Goal: Navigation & Orientation: Find specific page/section

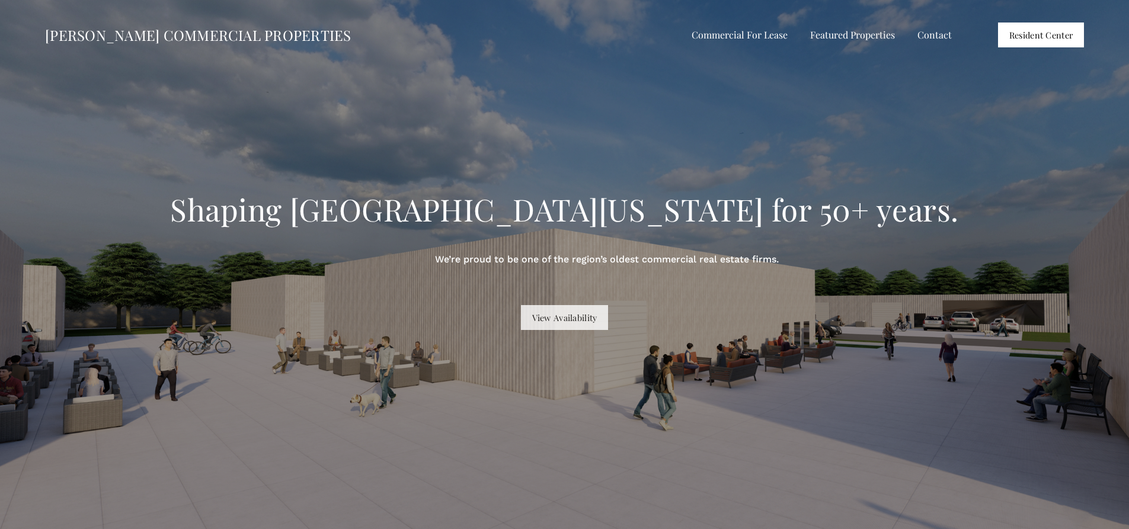
click at [578, 316] on link "View Availability" at bounding box center [564, 317] width 87 height 25
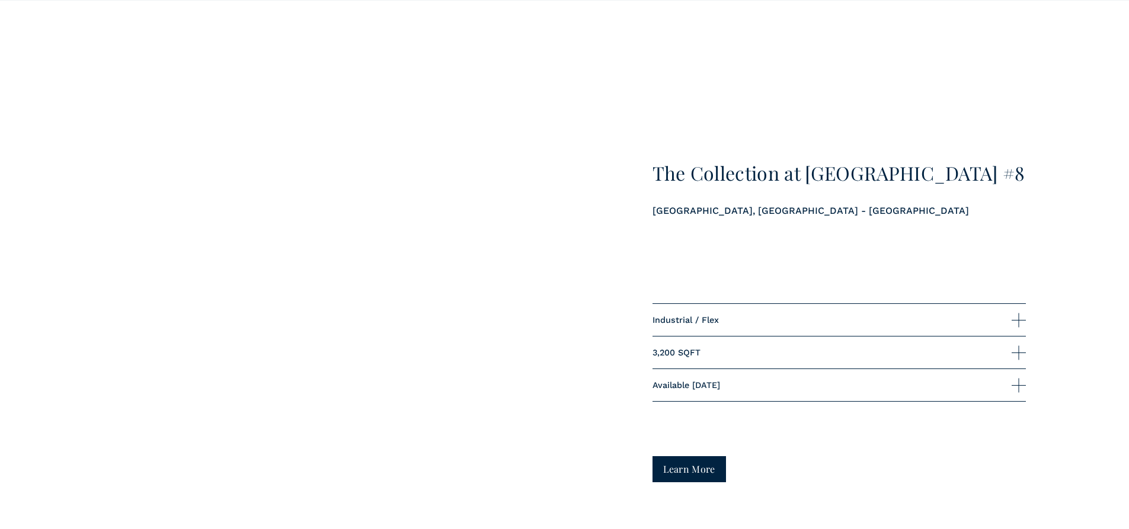
scroll to position [1738, 0]
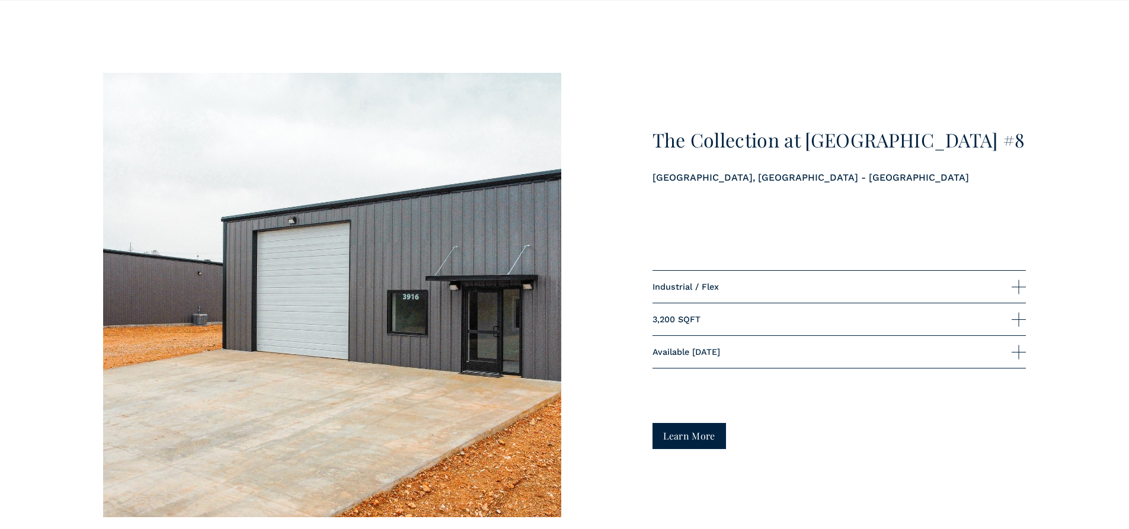
click at [705, 440] on link "Learn More" at bounding box center [689, 435] width 74 height 25
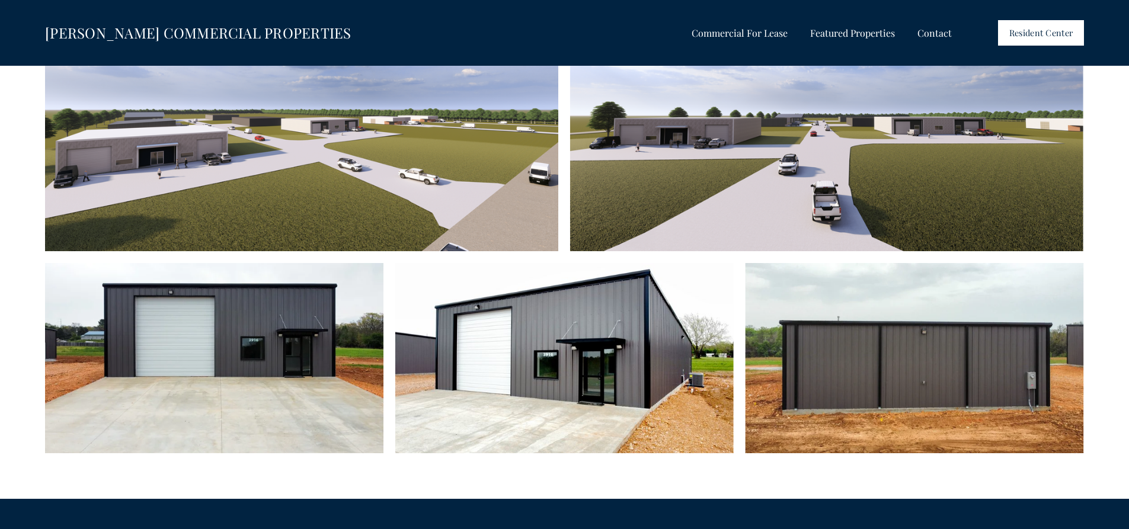
scroll to position [711, 0]
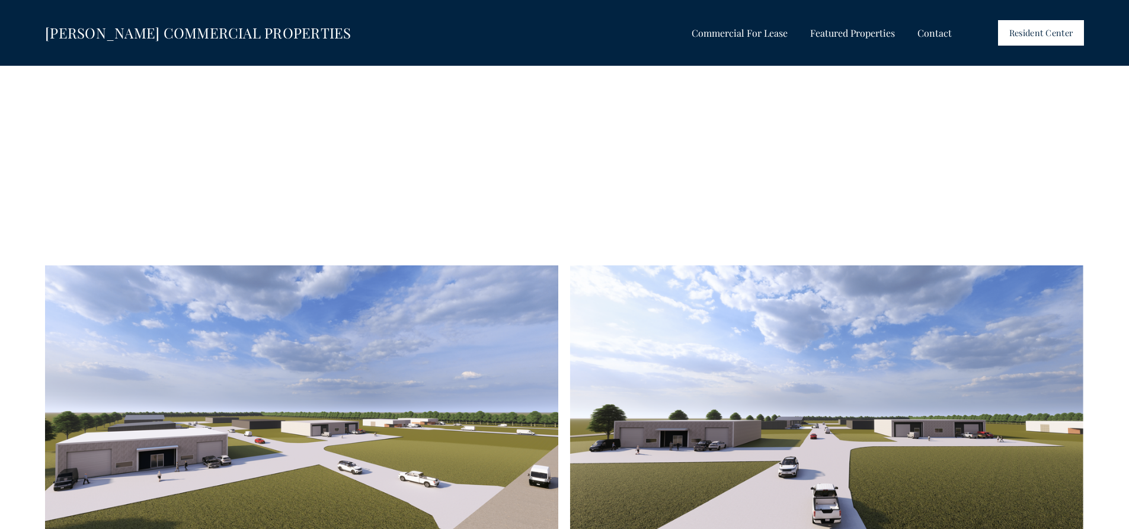
click at [932, 33] on link "Contact" at bounding box center [934, 32] width 34 height 17
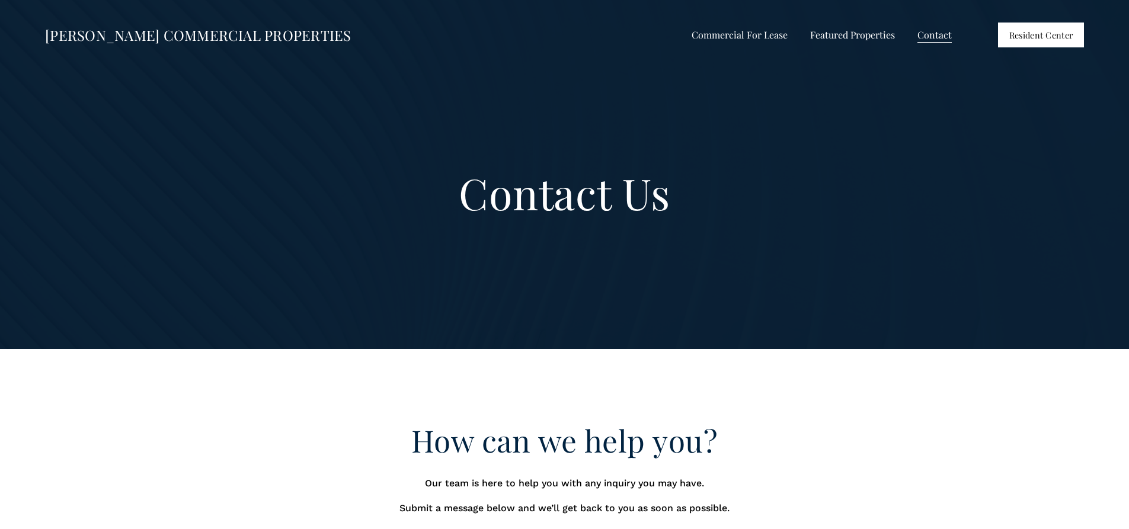
click at [0, 0] on span "Shops on the Trail" at bounding box center [0, 0] width 0 height 0
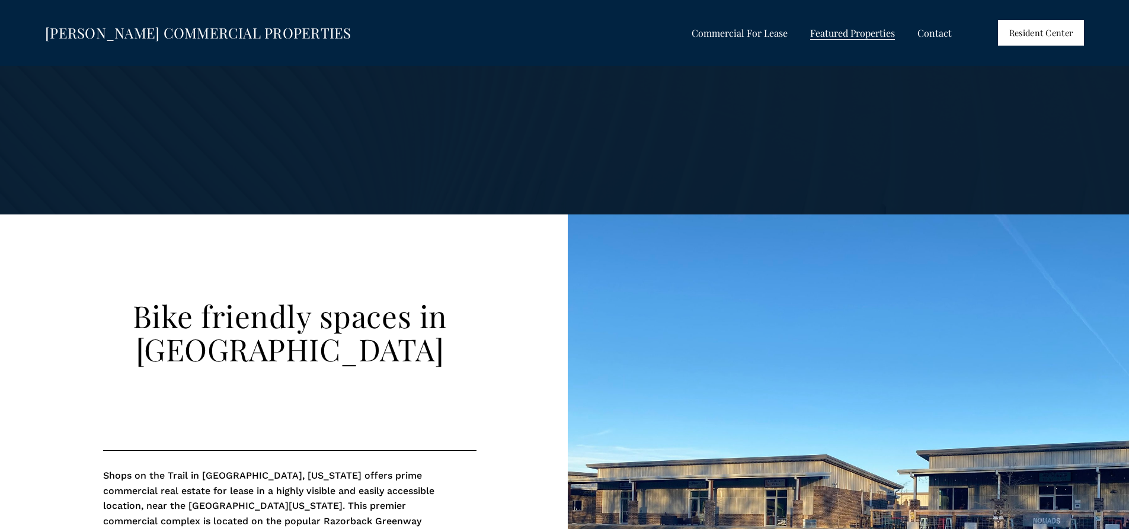
scroll to position [158, 0]
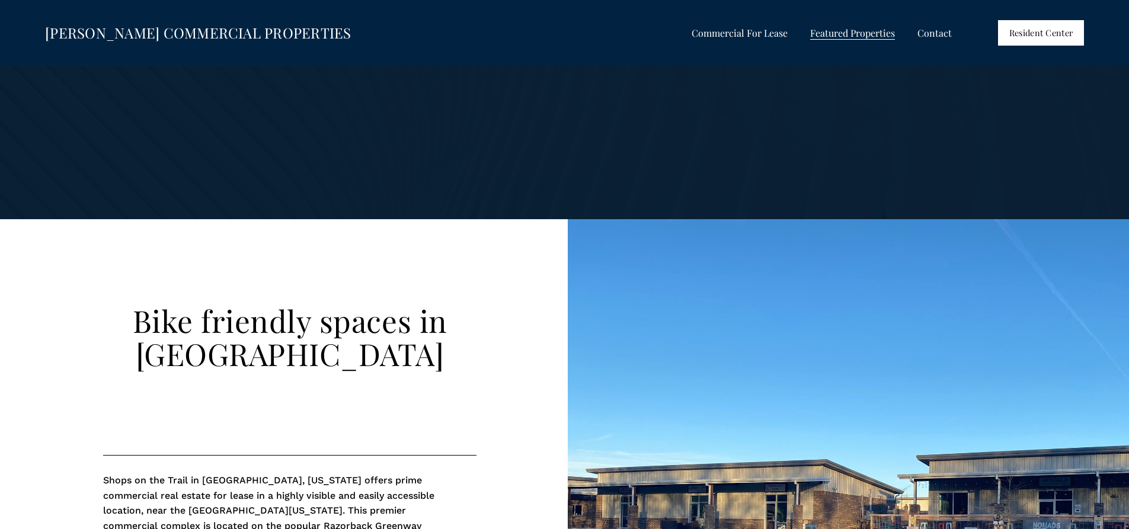
click at [0, 0] on span "Shops at [PERSON_NAME]" at bounding box center [0, 0] width 0 height 0
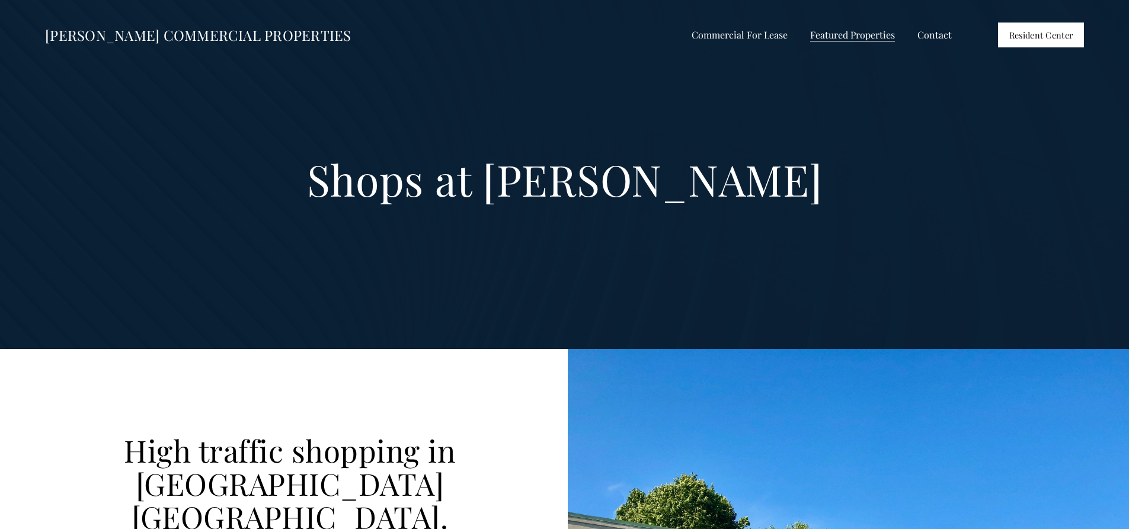
click at [0, 0] on span "Shops at [GEOGRAPHIC_DATA]" at bounding box center [0, 0] width 0 height 0
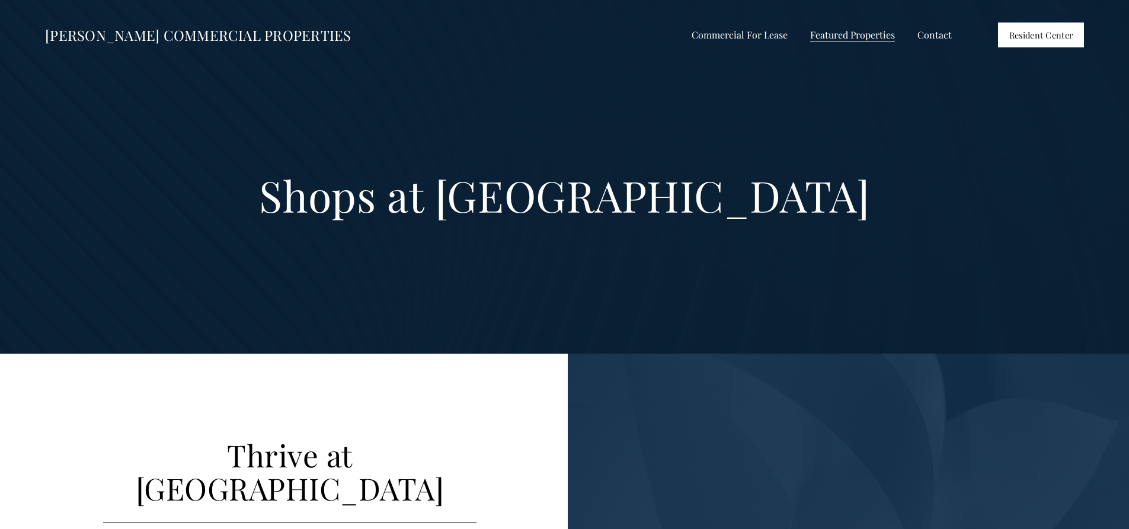
click at [0, 0] on span "Shops at [GEOGRAPHIC_DATA]" at bounding box center [0, 0] width 0 height 0
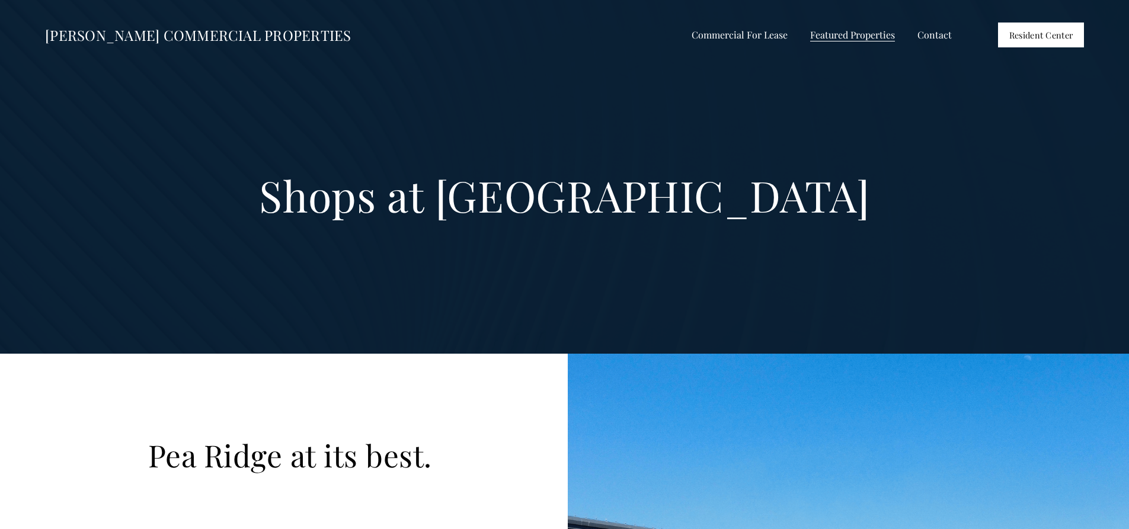
click at [0, 0] on span "All Listings" at bounding box center [0, 0] width 0 height 0
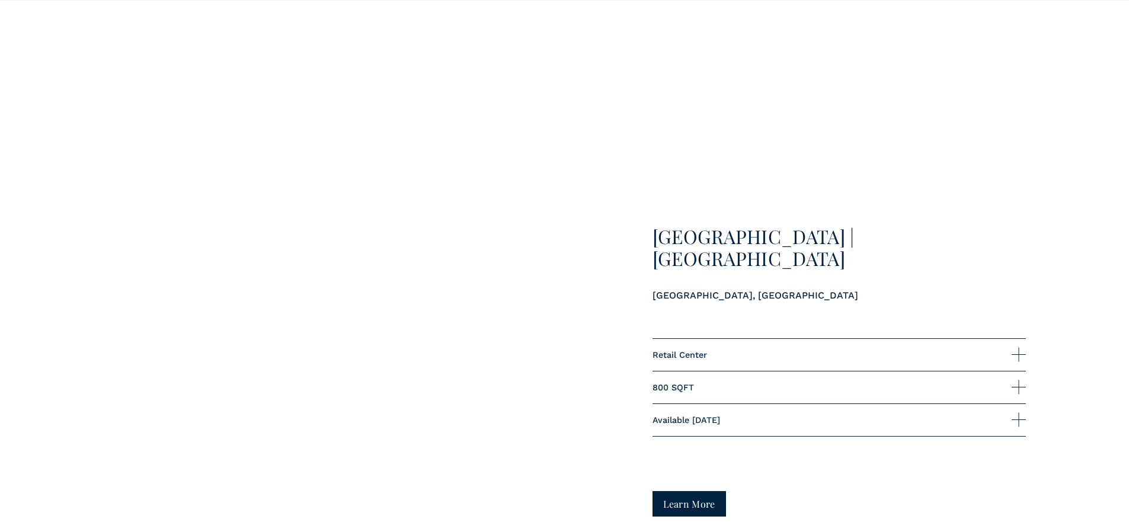
scroll to position [3003, 0]
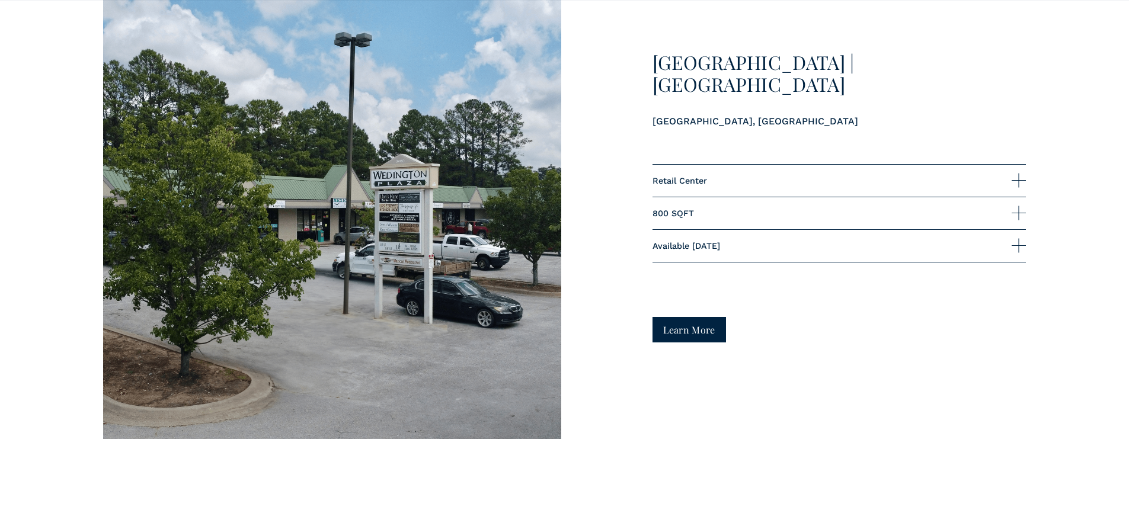
click at [697, 338] on link "Learn More" at bounding box center [689, 329] width 74 height 25
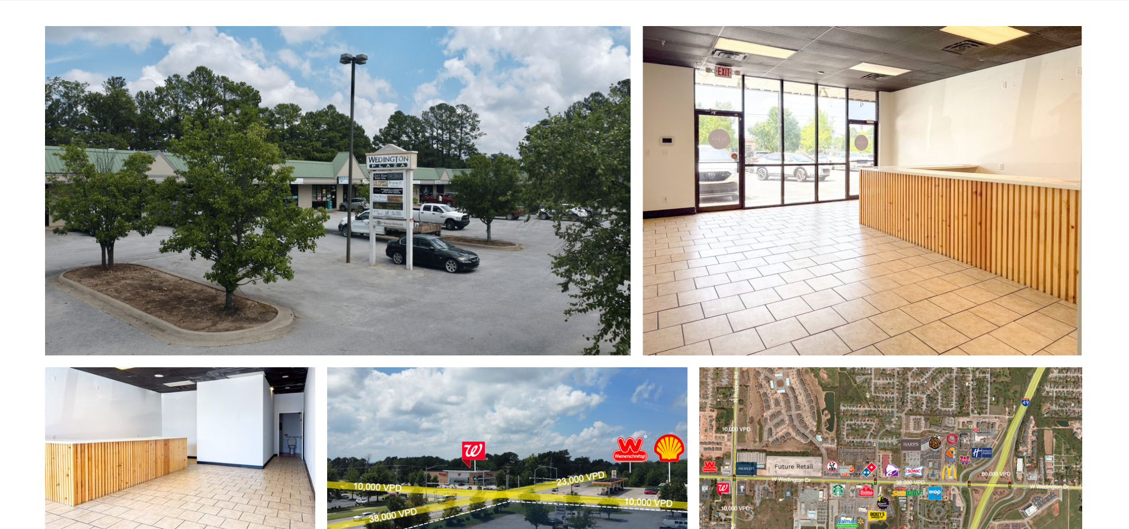
scroll to position [553, 0]
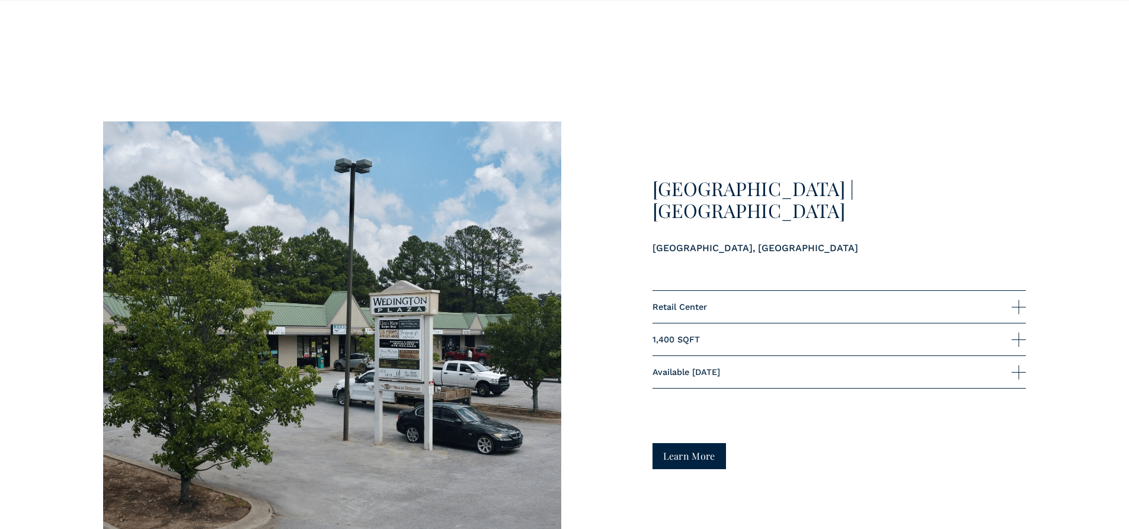
scroll to position [3477, 0]
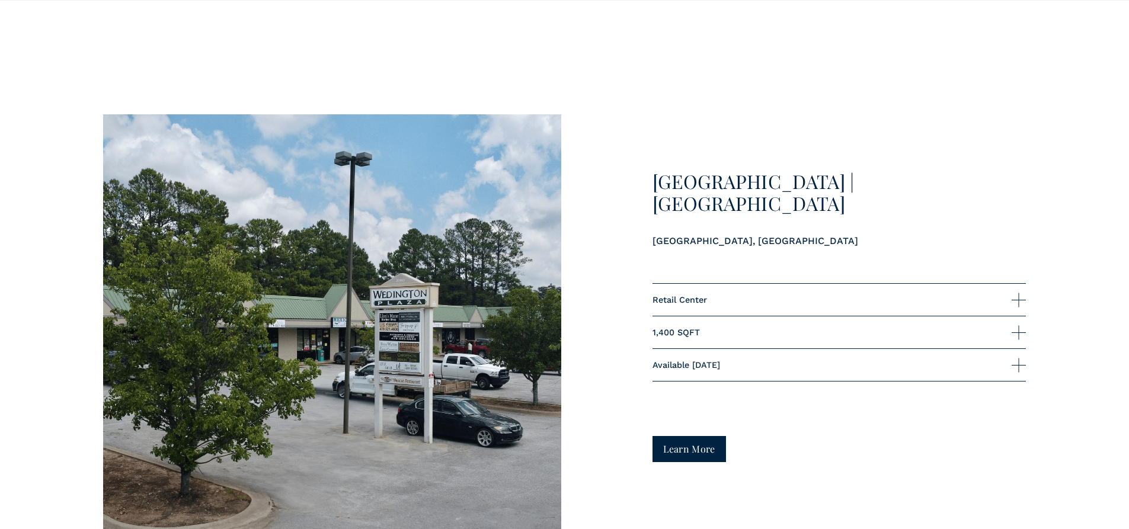
click at [693, 453] on link "Learn More" at bounding box center [689, 448] width 74 height 25
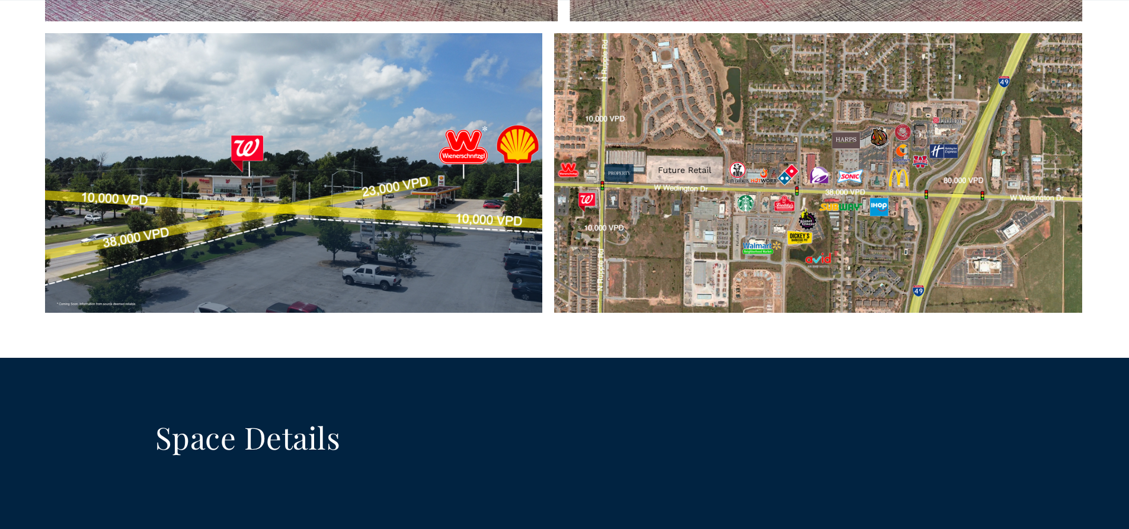
scroll to position [1260, 0]
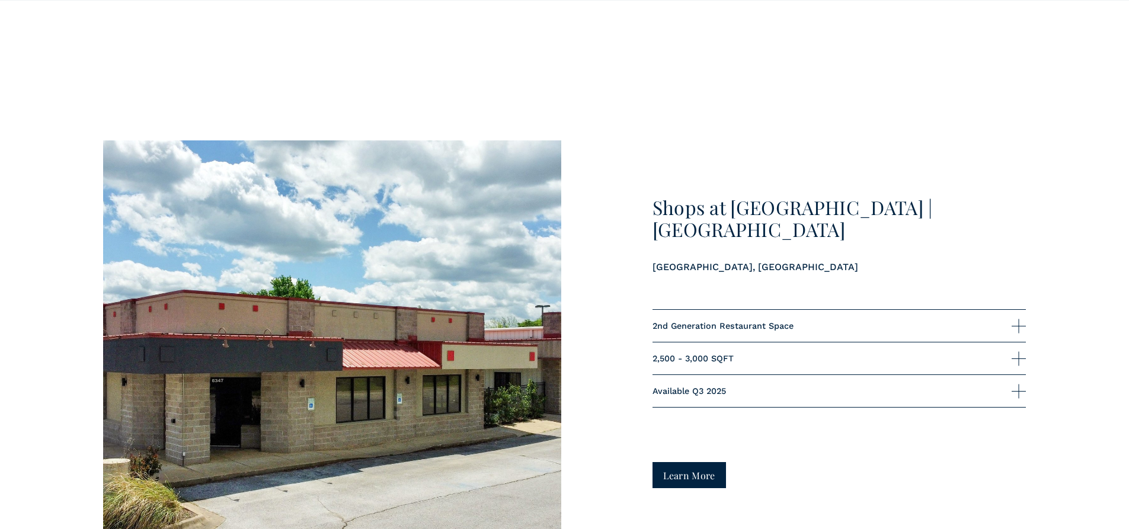
scroll to position [4109, 0]
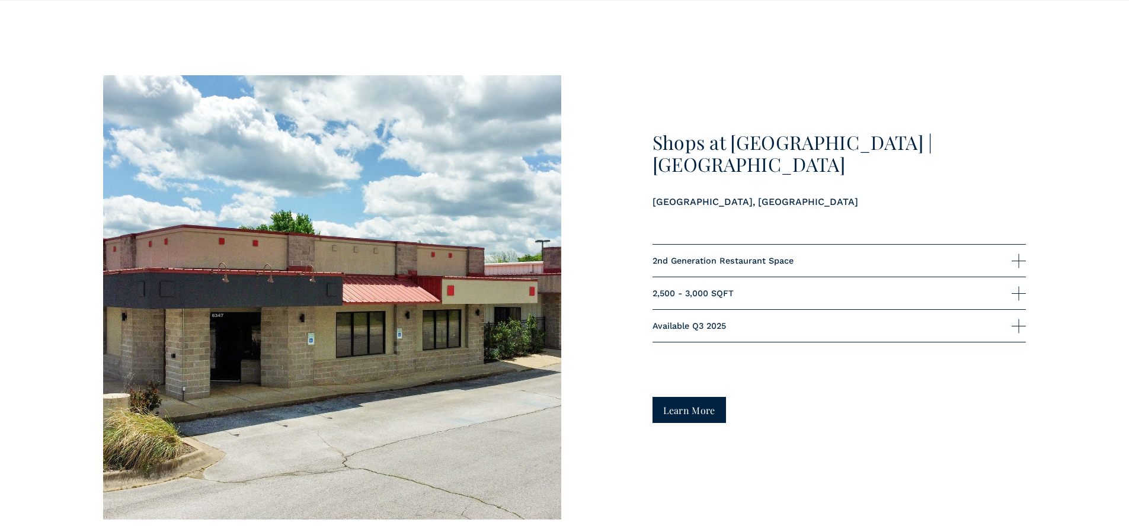
click at [706, 420] on link "Learn More" at bounding box center [689, 409] width 74 height 25
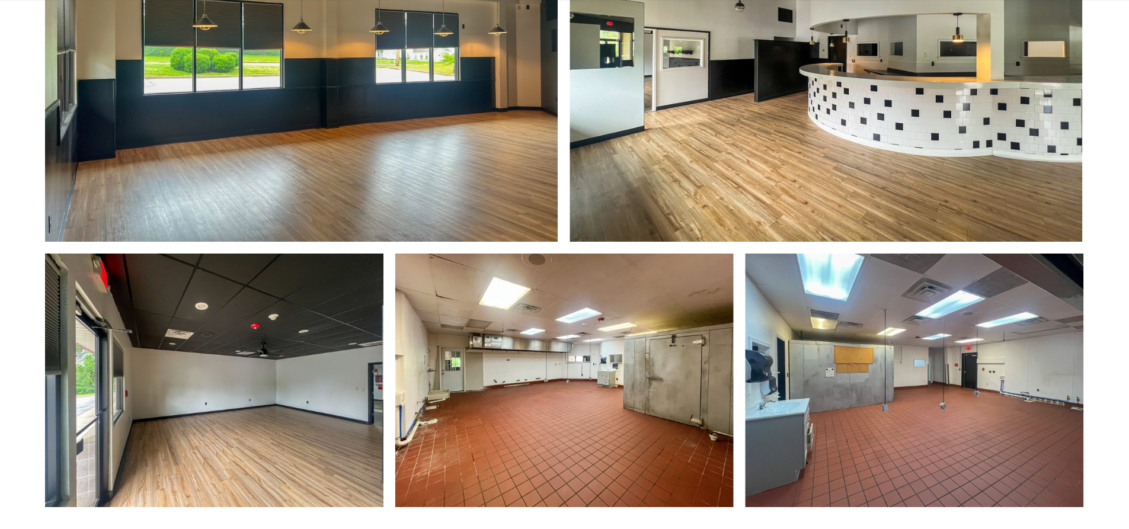
scroll to position [711, 0]
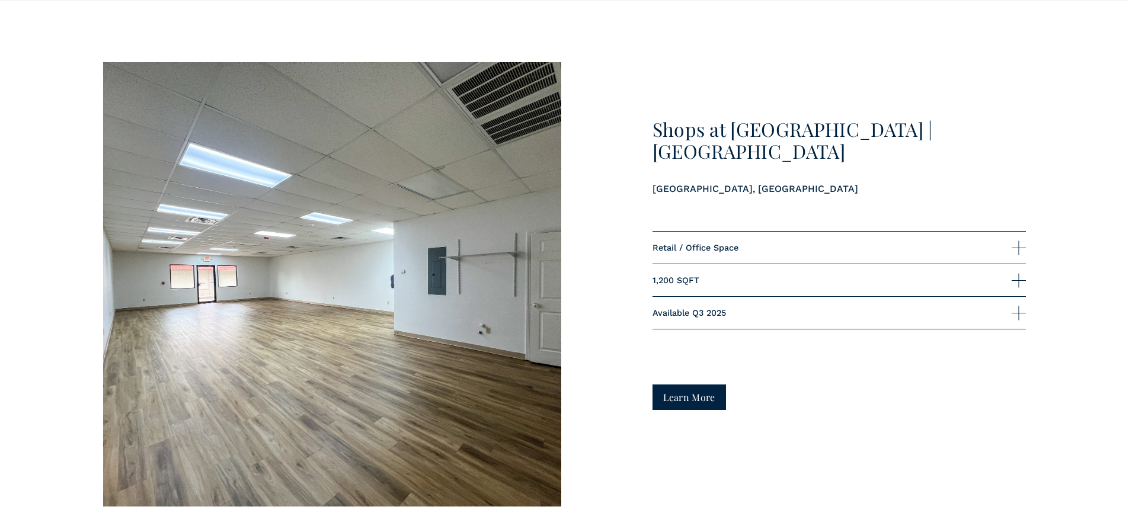
scroll to position [4742, 0]
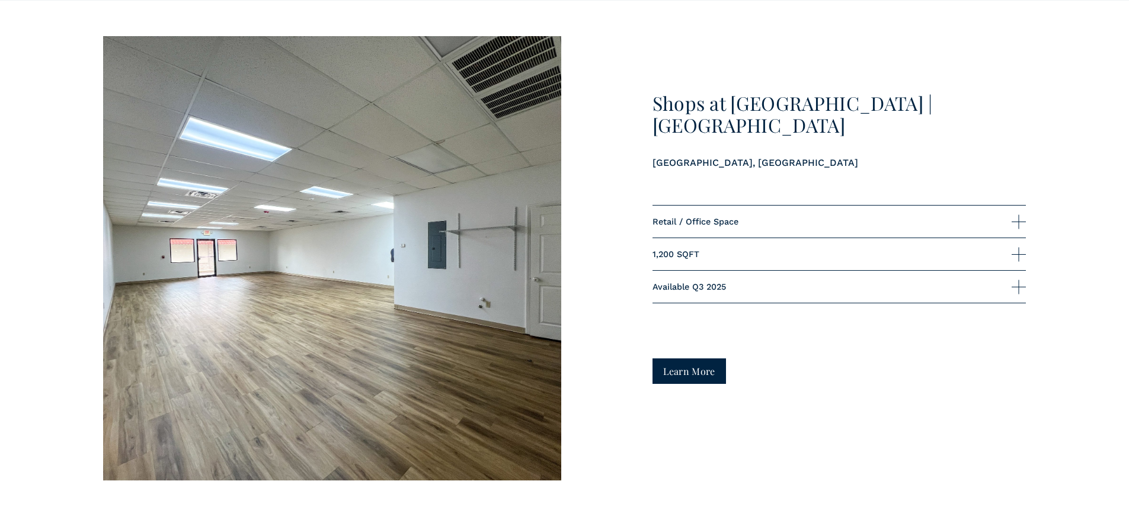
click at [695, 380] on link "Learn More" at bounding box center [689, 371] width 74 height 25
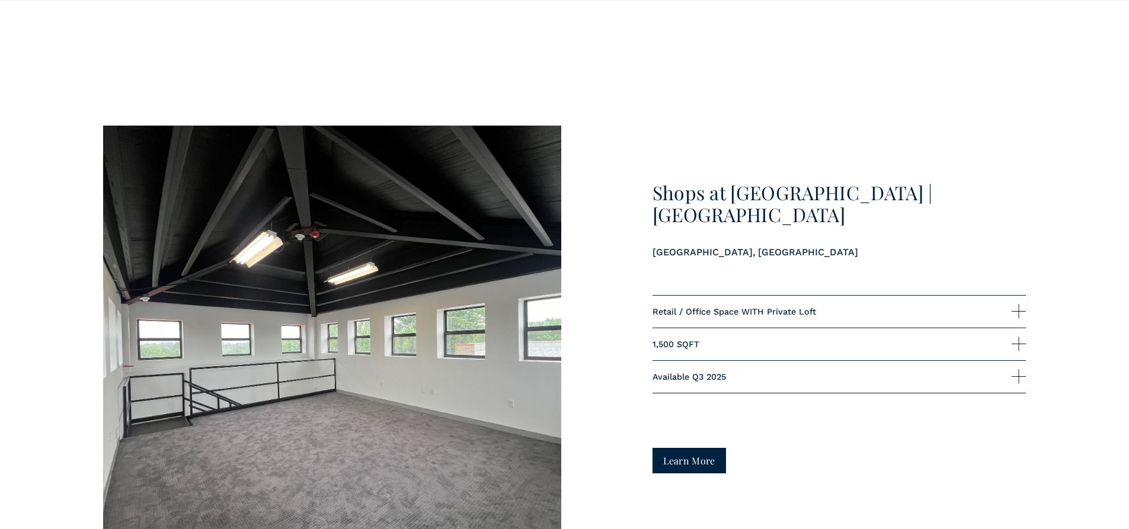
scroll to position [5295, 0]
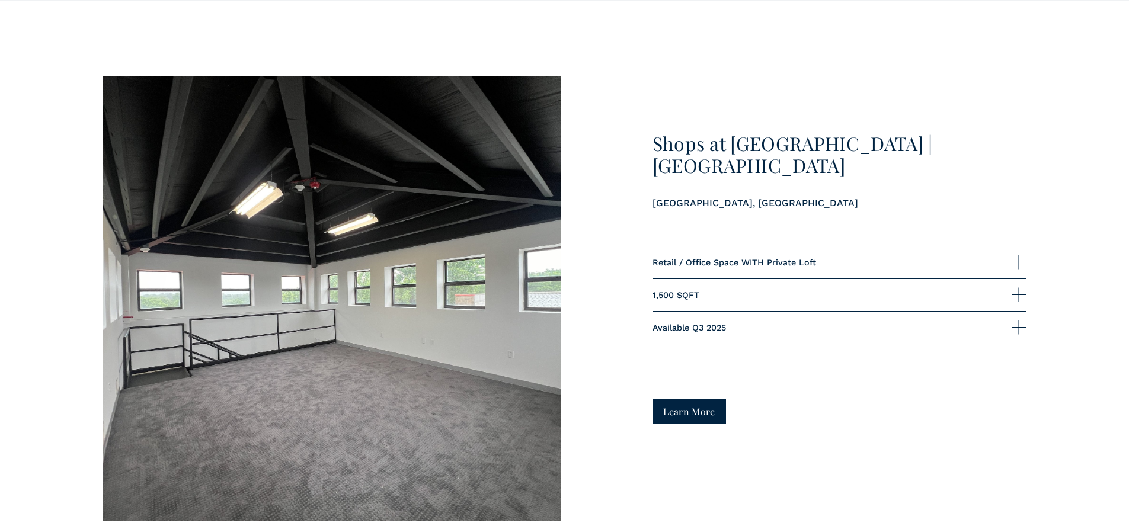
click at [695, 424] on link "Learn More" at bounding box center [689, 411] width 74 height 25
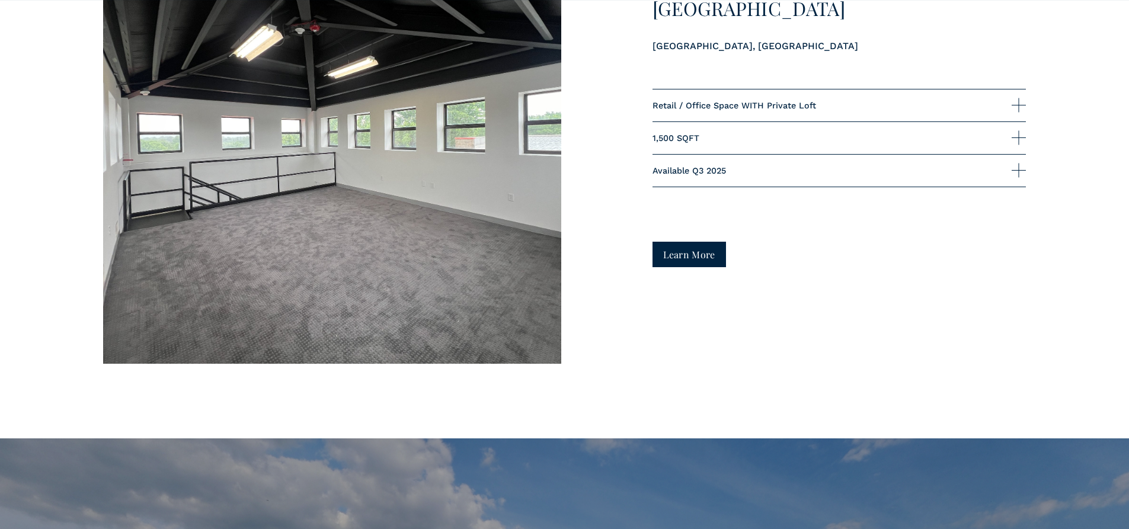
scroll to position [5453, 0]
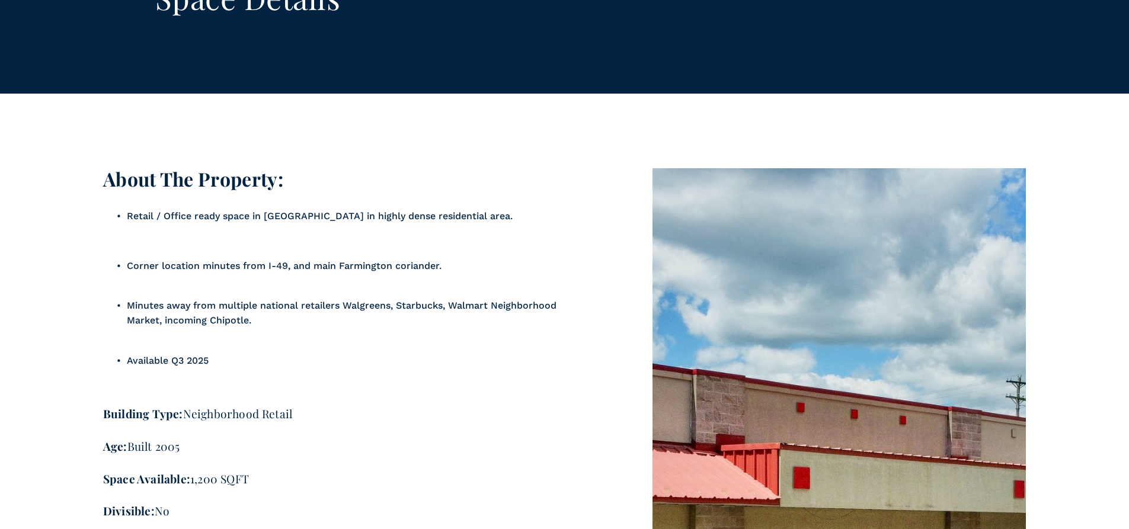
scroll to position [1344, 0]
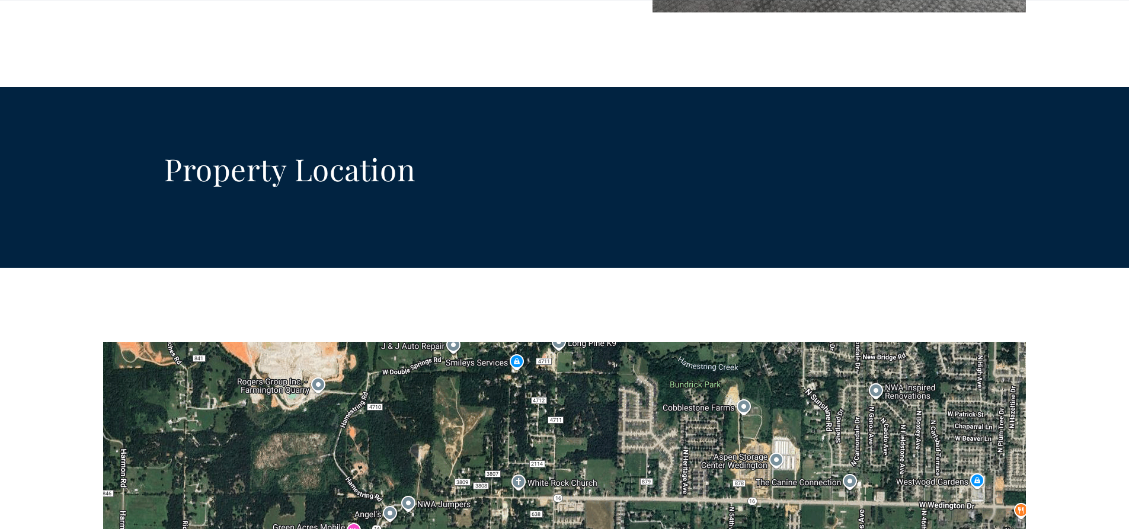
scroll to position [2519, 0]
